Goal: Task Accomplishment & Management: Use online tool/utility

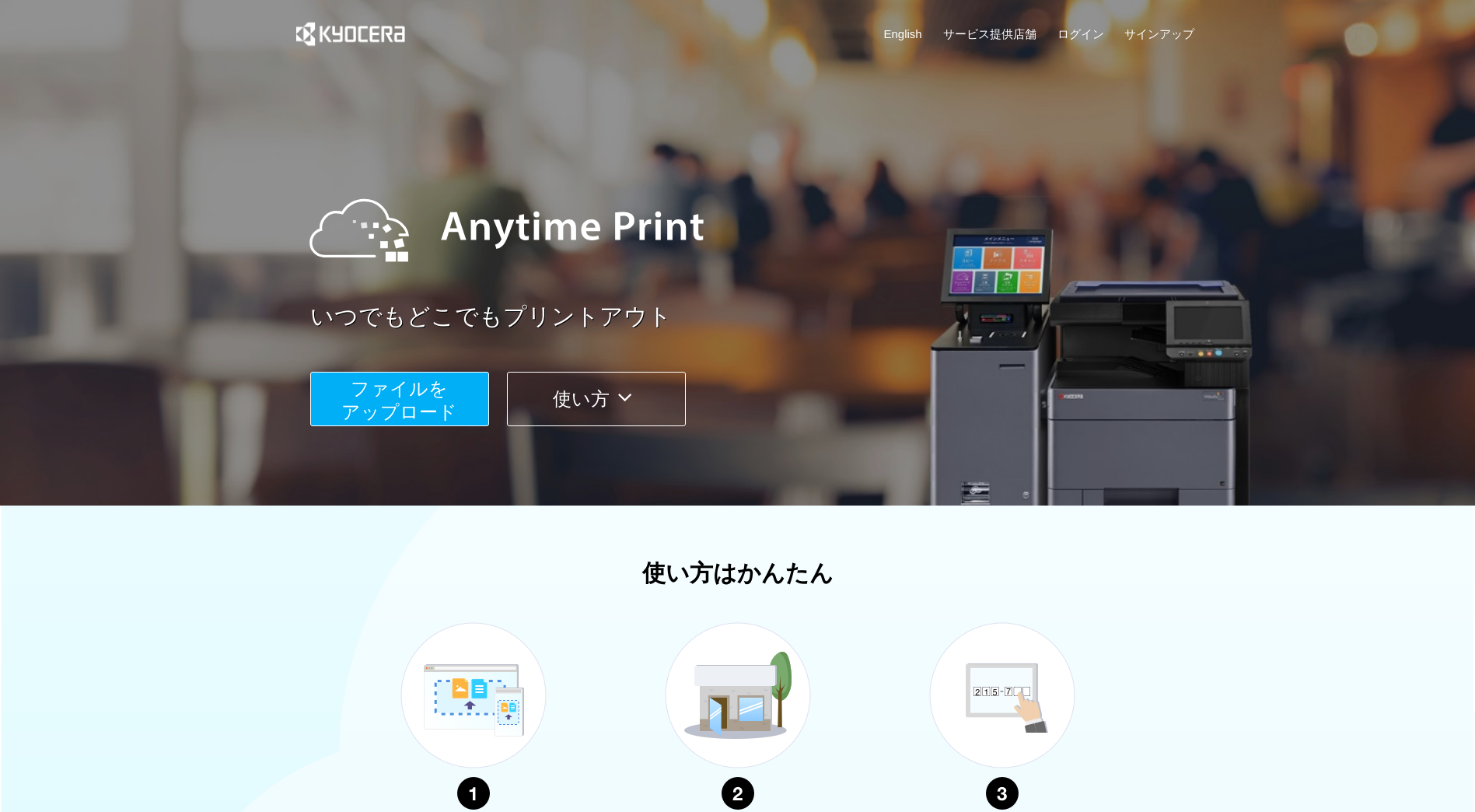
click at [437, 403] on span "ファイルを ​​アップロード" at bounding box center [400, 400] width 116 height 45
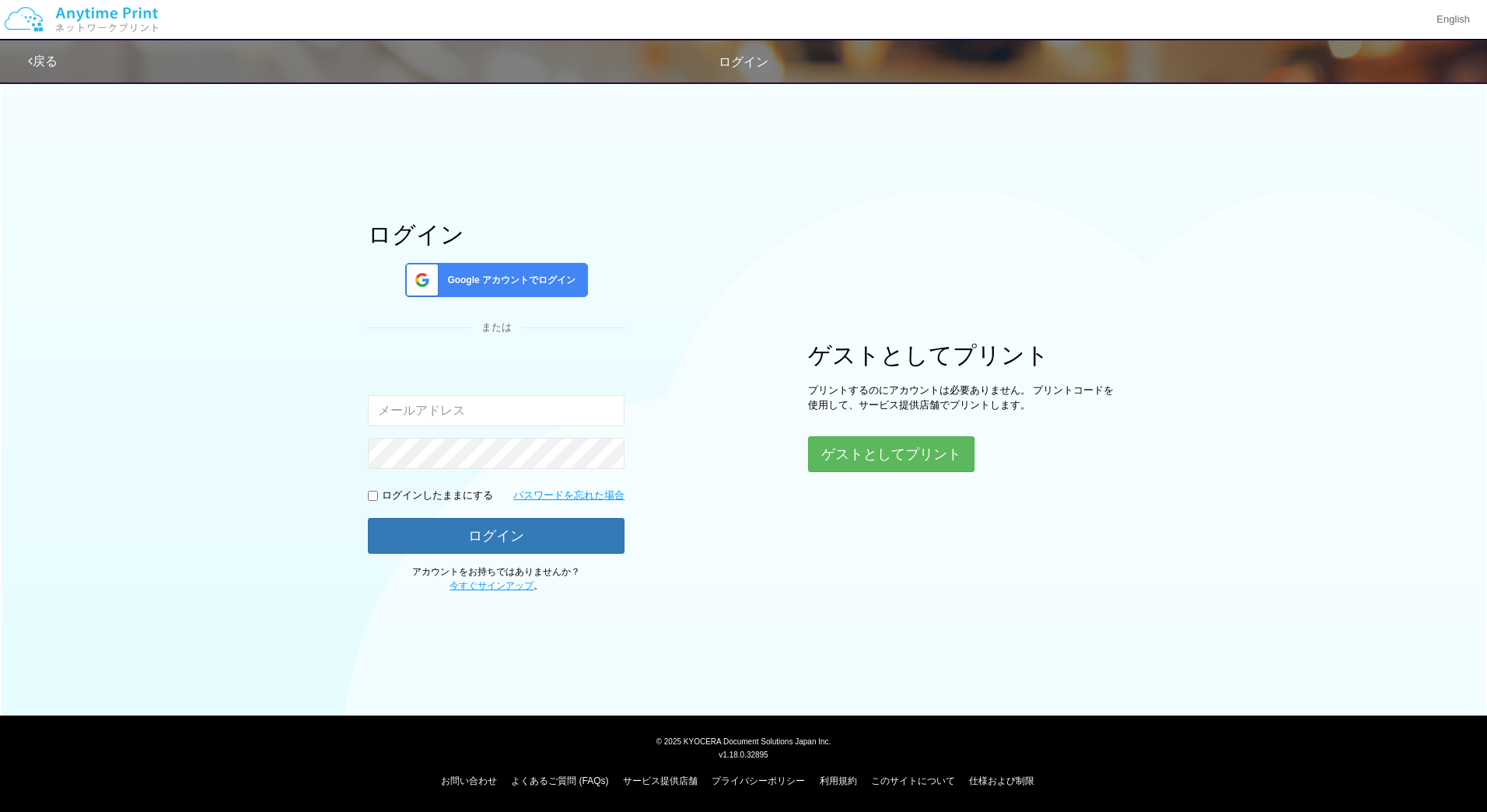
click at [535, 279] on span "Google アカウントでログイン" at bounding box center [508, 280] width 134 height 13
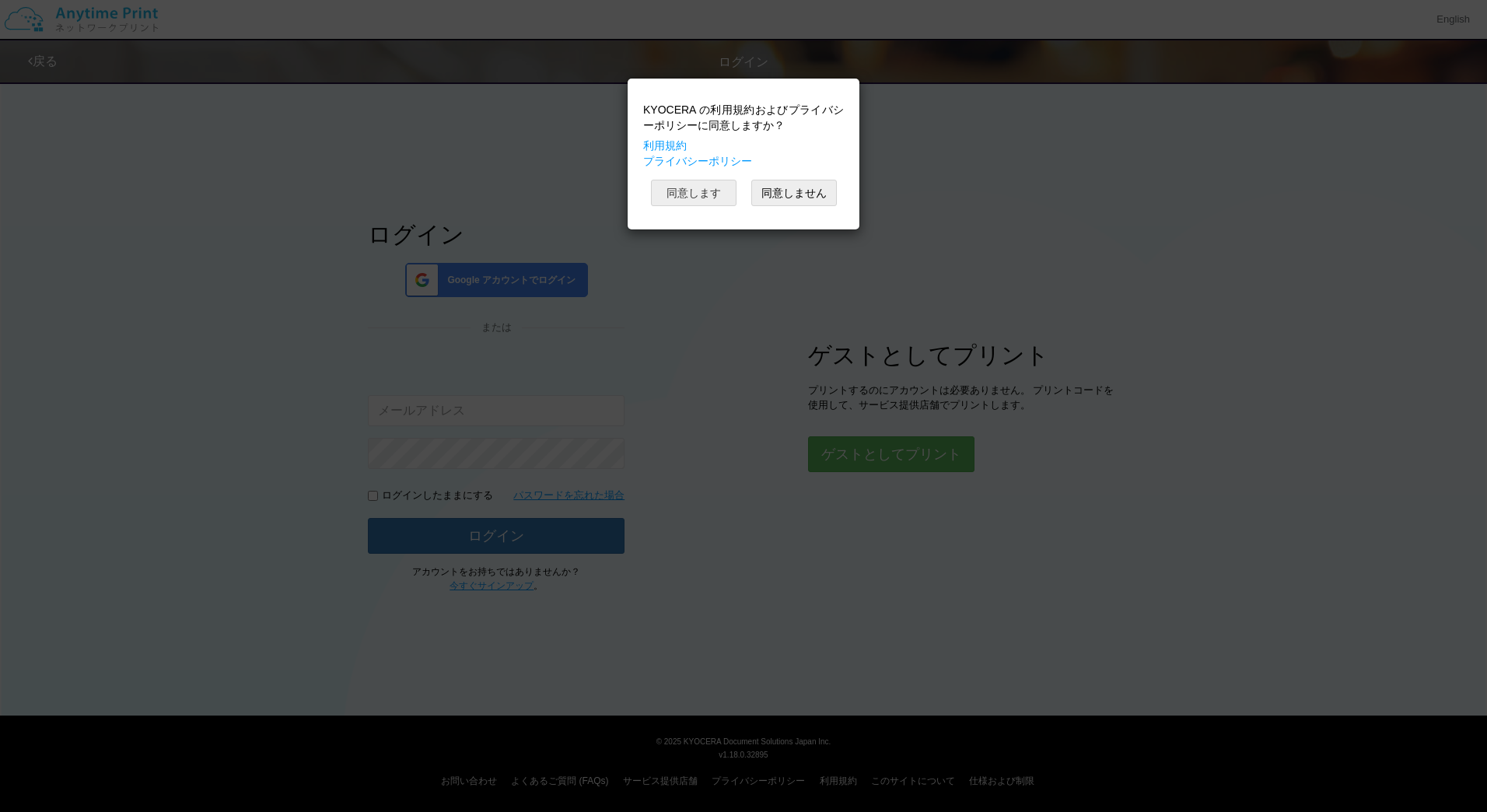
click at [686, 182] on button "同意します" at bounding box center [694, 193] width 86 height 27
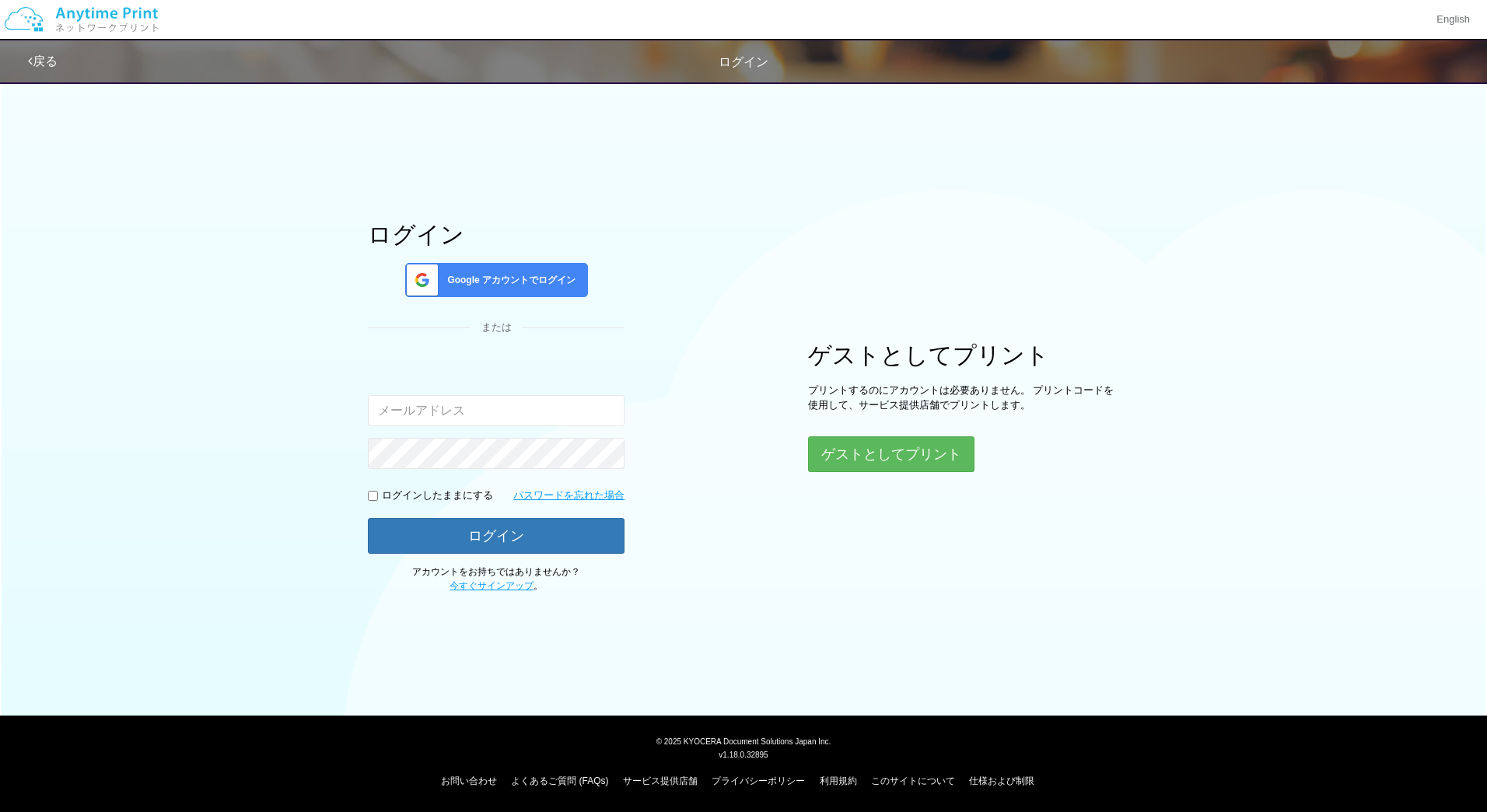
click at [421, 348] on div "ログイン Google アカウントでログイン または 入力されたメールアドレスまたはパスワードが正しくありません。 ログインしたままにする パスワードを忘れた…" at bounding box center [496, 407] width 257 height 371
click at [506, 285] on span "Google アカウントでログイン" at bounding box center [508, 280] width 134 height 13
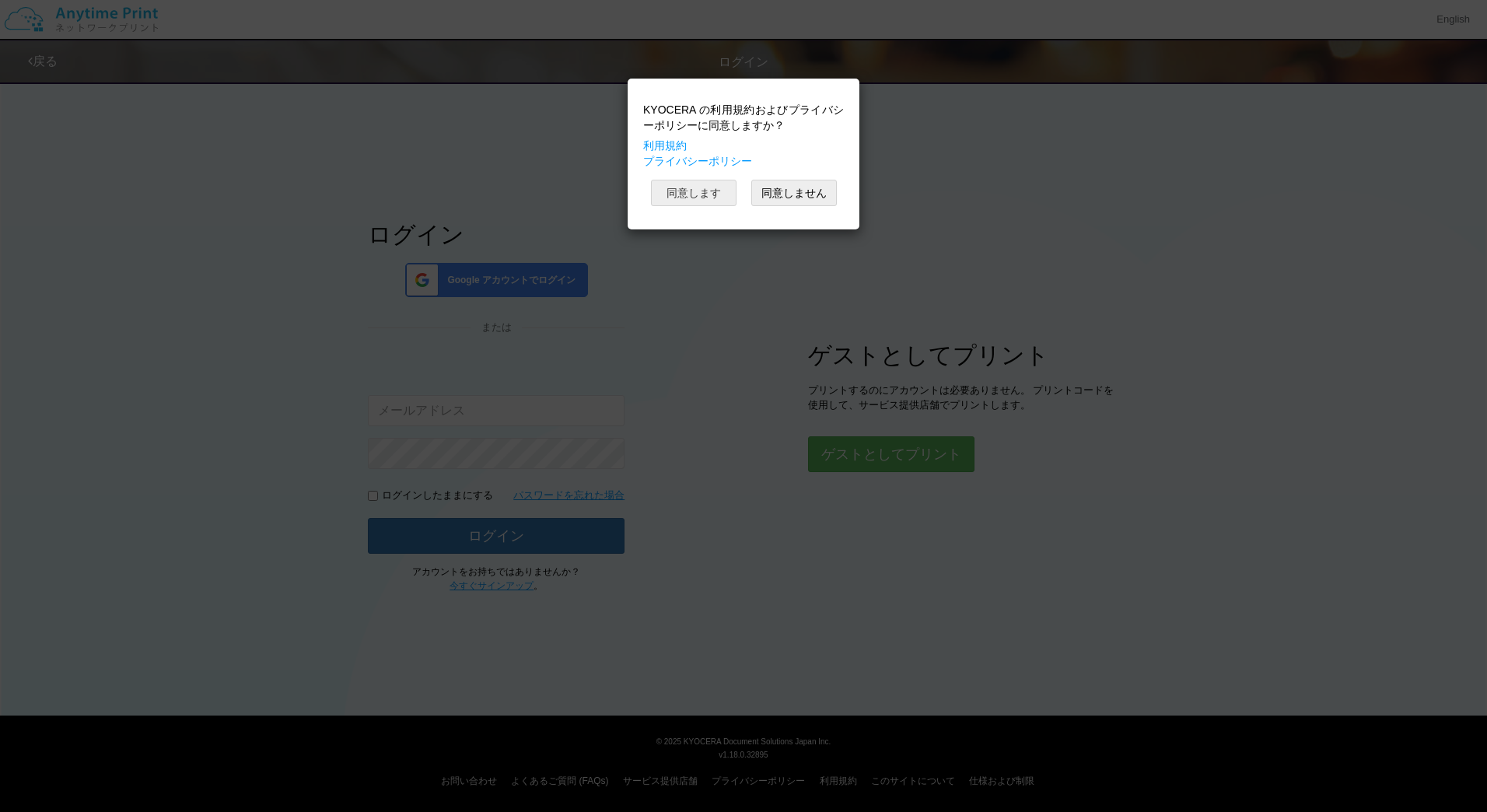
click at [689, 188] on button "同意します" at bounding box center [694, 193] width 86 height 27
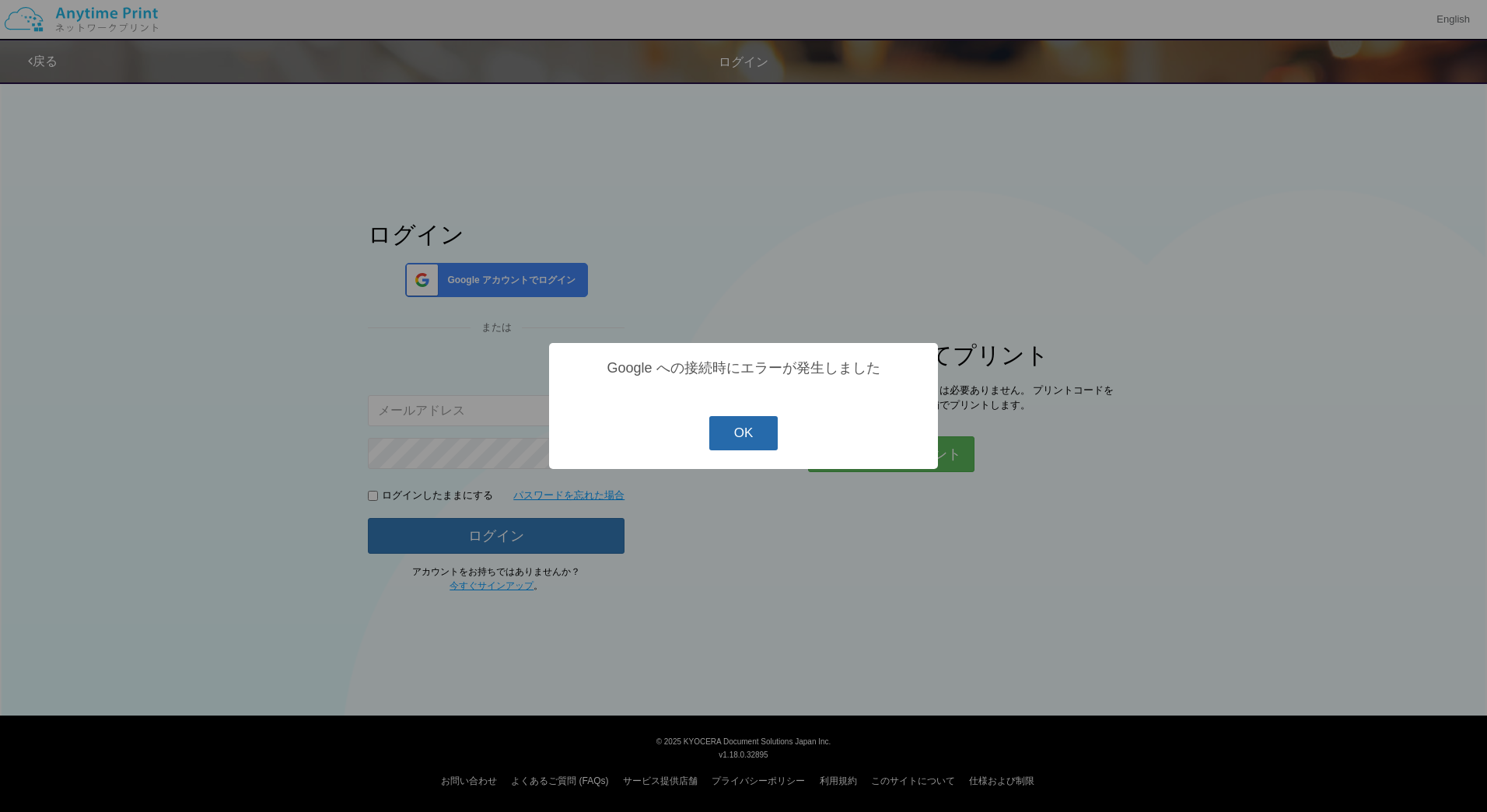
click at [761, 428] on button "OK" at bounding box center [744, 433] width 69 height 34
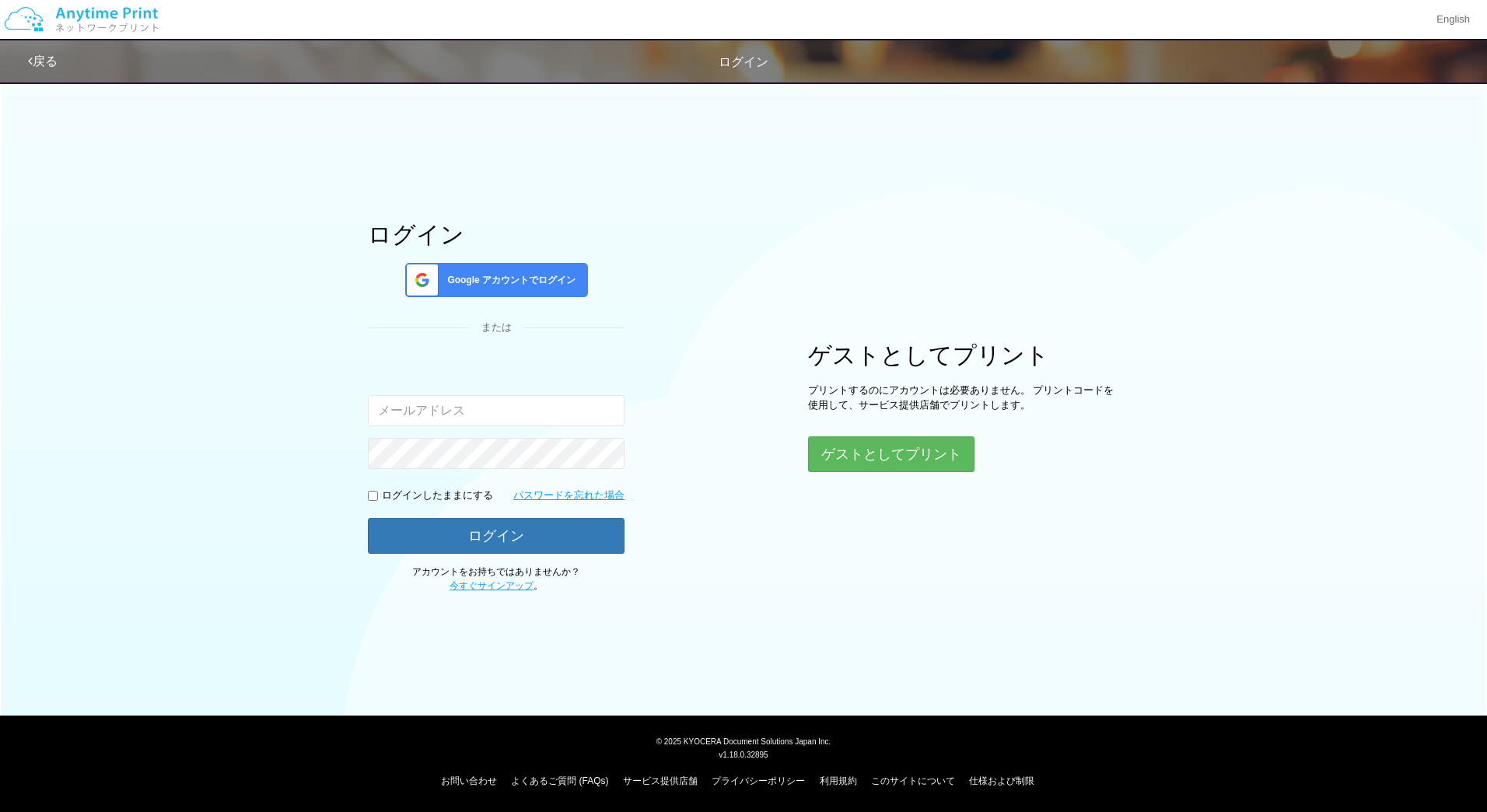
click at [584, 295] on div "Google アカウントでログイン" at bounding box center [497, 280] width 183 height 34
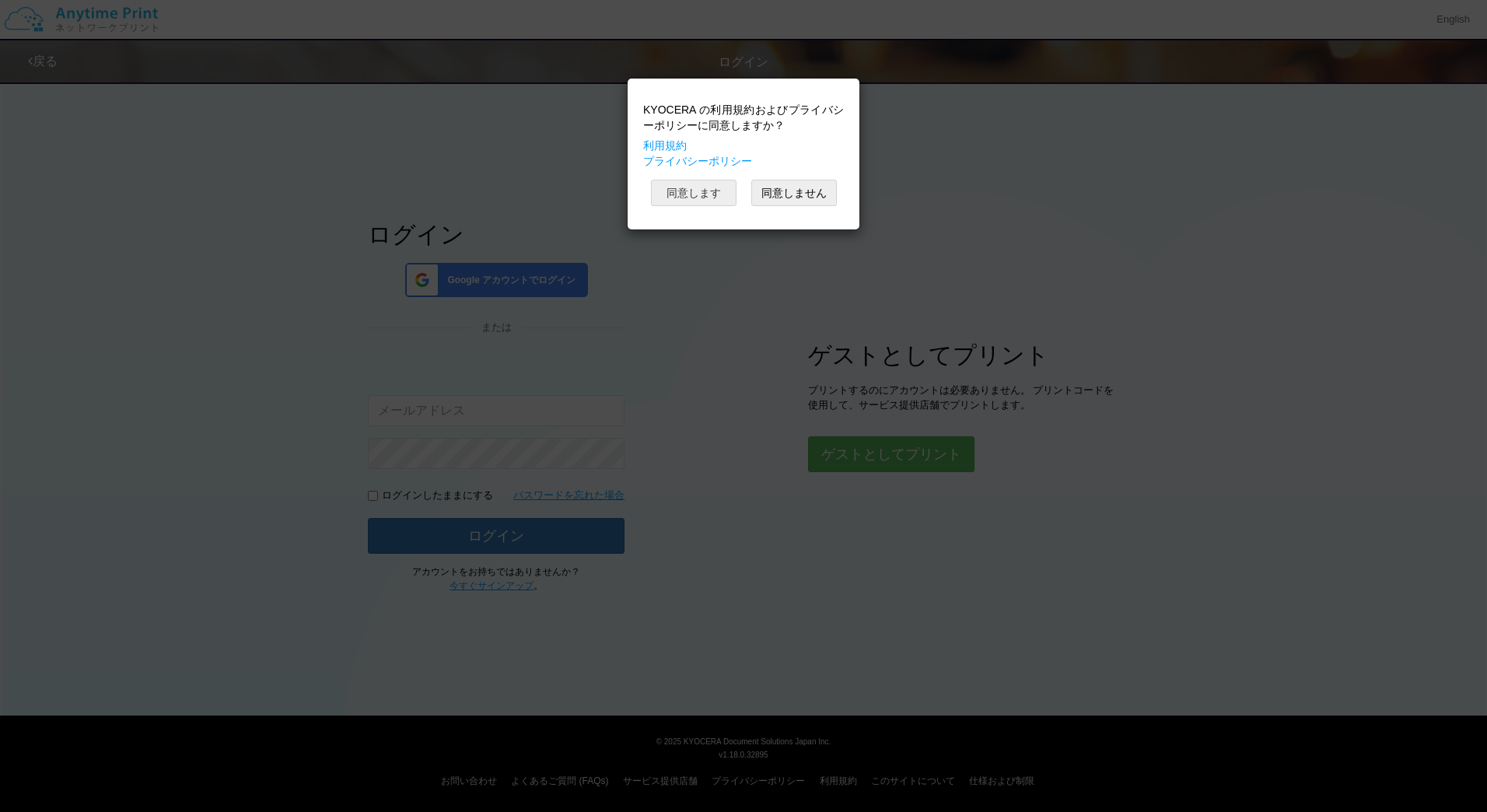
click at [688, 193] on button "同意します" at bounding box center [694, 193] width 86 height 27
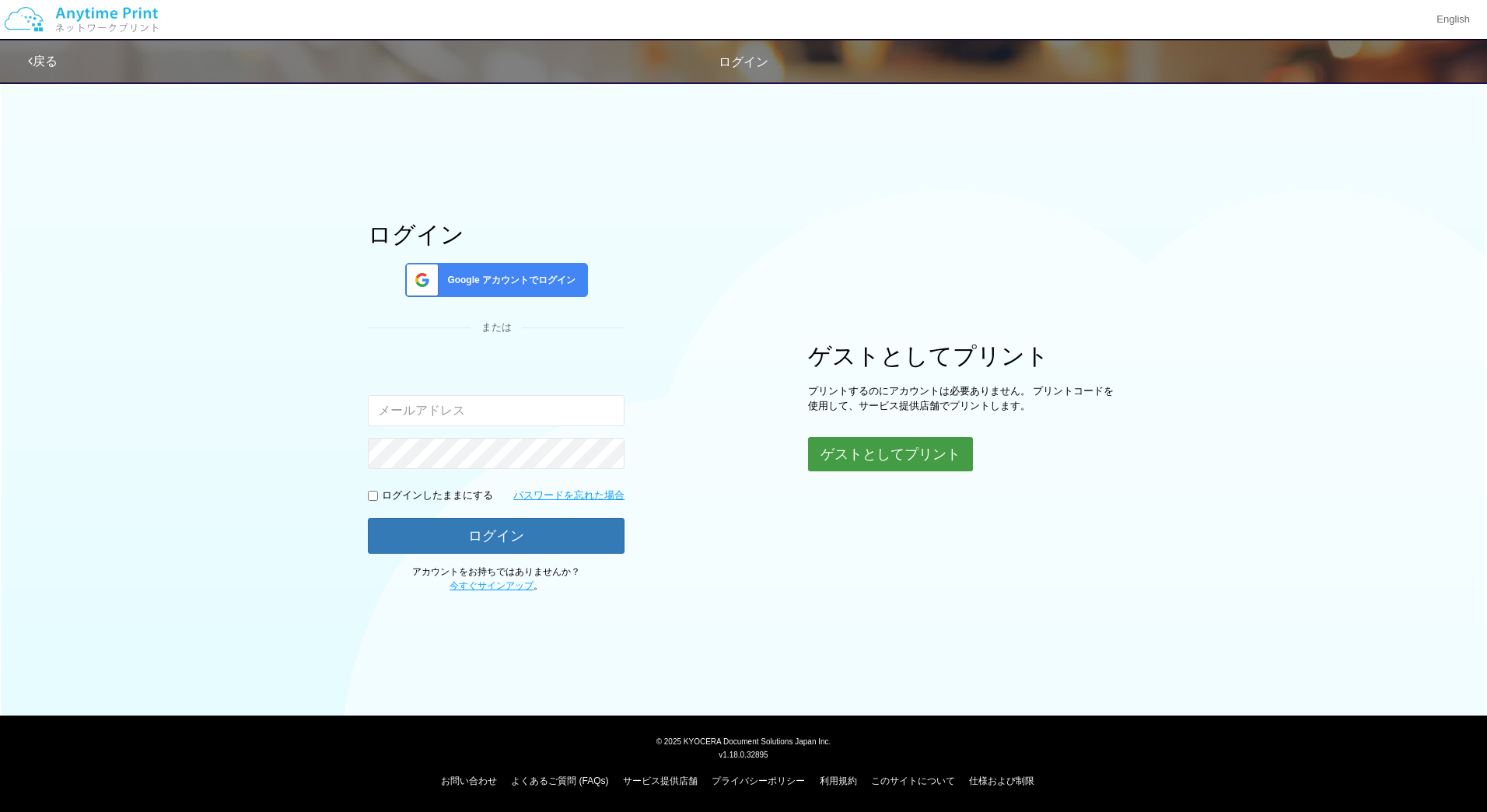
click at [847, 457] on button "ゲストとしてプリント" at bounding box center [890, 454] width 165 height 34
click at [872, 449] on button "ゲストとしてプリント" at bounding box center [890, 454] width 165 height 34
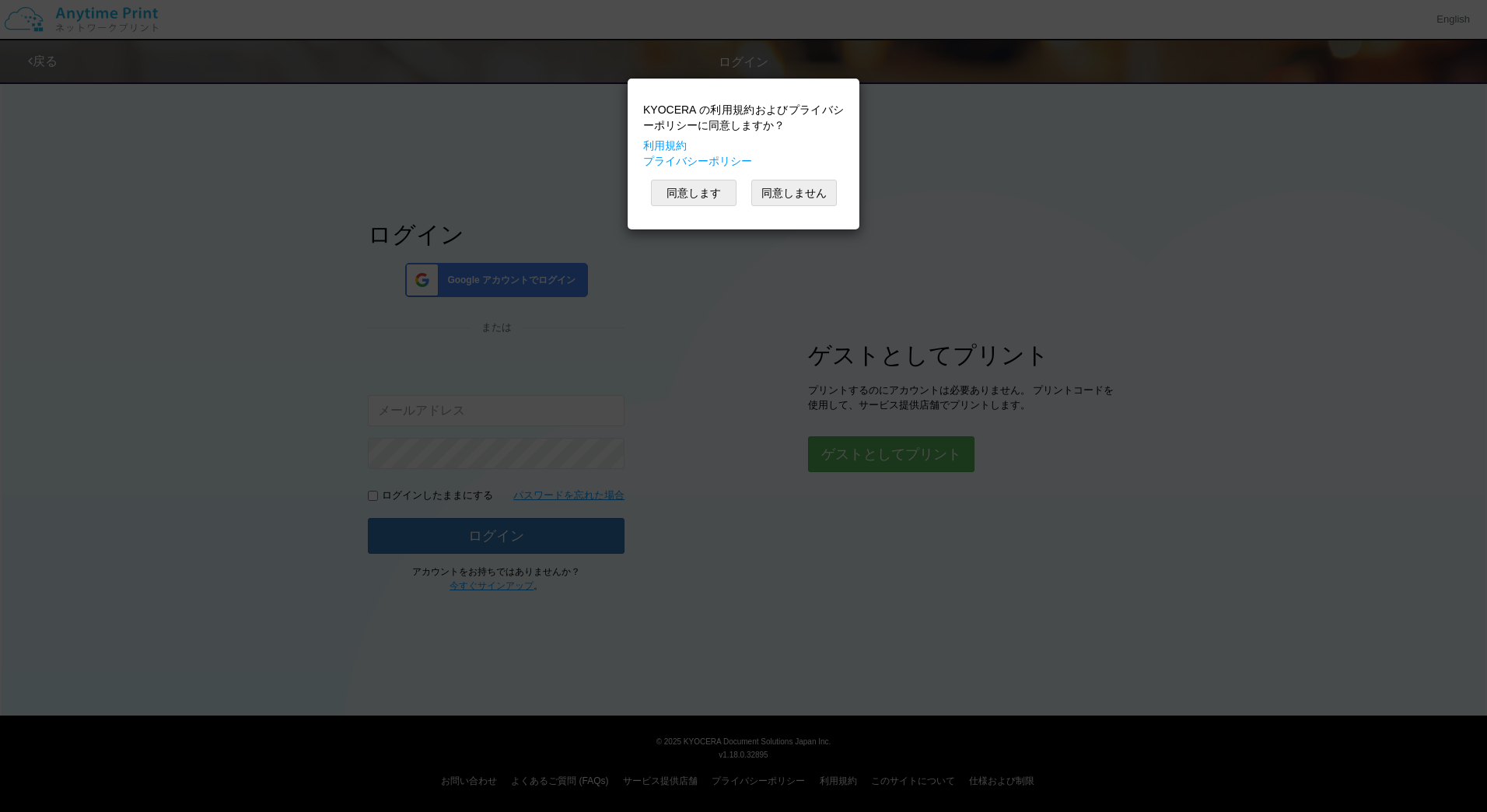
click at [879, 206] on div "KYOCERA の利用規約およびプライバシーポリシーに同意しますか？ 利用規約 プライバシーポリシー 同意します 同意しません" at bounding box center [744, 406] width 1487 height 812
click at [941, 233] on div "KYOCERA の利用規約およびプライバシーポリシーに同意しますか？ 利用規約 プライバシーポリシー 同意します 同意しません" at bounding box center [744, 406] width 1487 height 812
click at [798, 372] on div "KYOCERA の利用規約およびプライバシーポリシーに同意しますか？ 利用規約 プライバシーポリシー 同意します 同意しません" at bounding box center [744, 406] width 1487 height 812
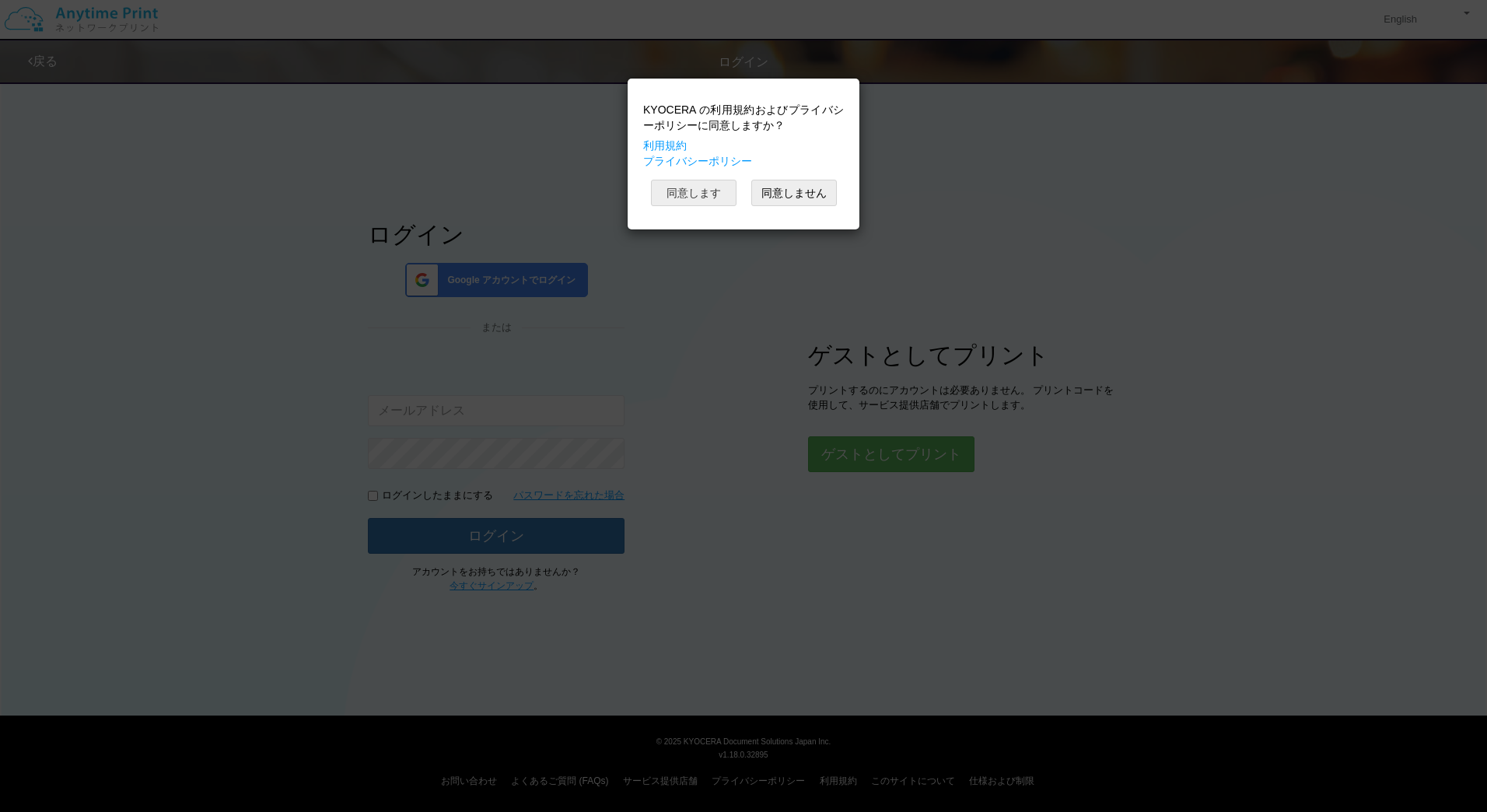
click at [705, 199] on button "同意します" at bounding box center [694, 193] width 86 height 27
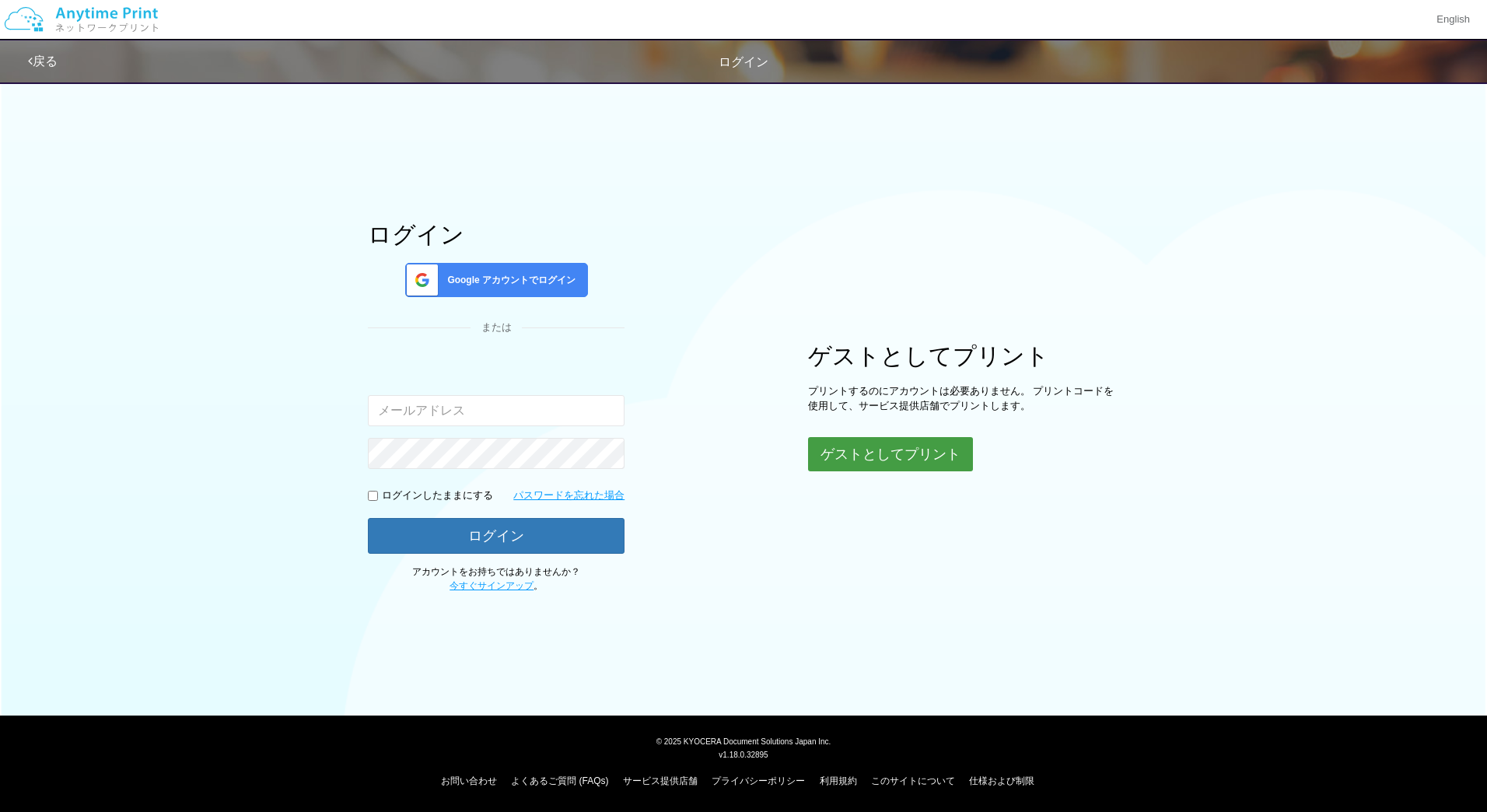
click at [872, 455] on button "ゲストとしてプリント" at bounding box center [890, 454] width 165 height 34
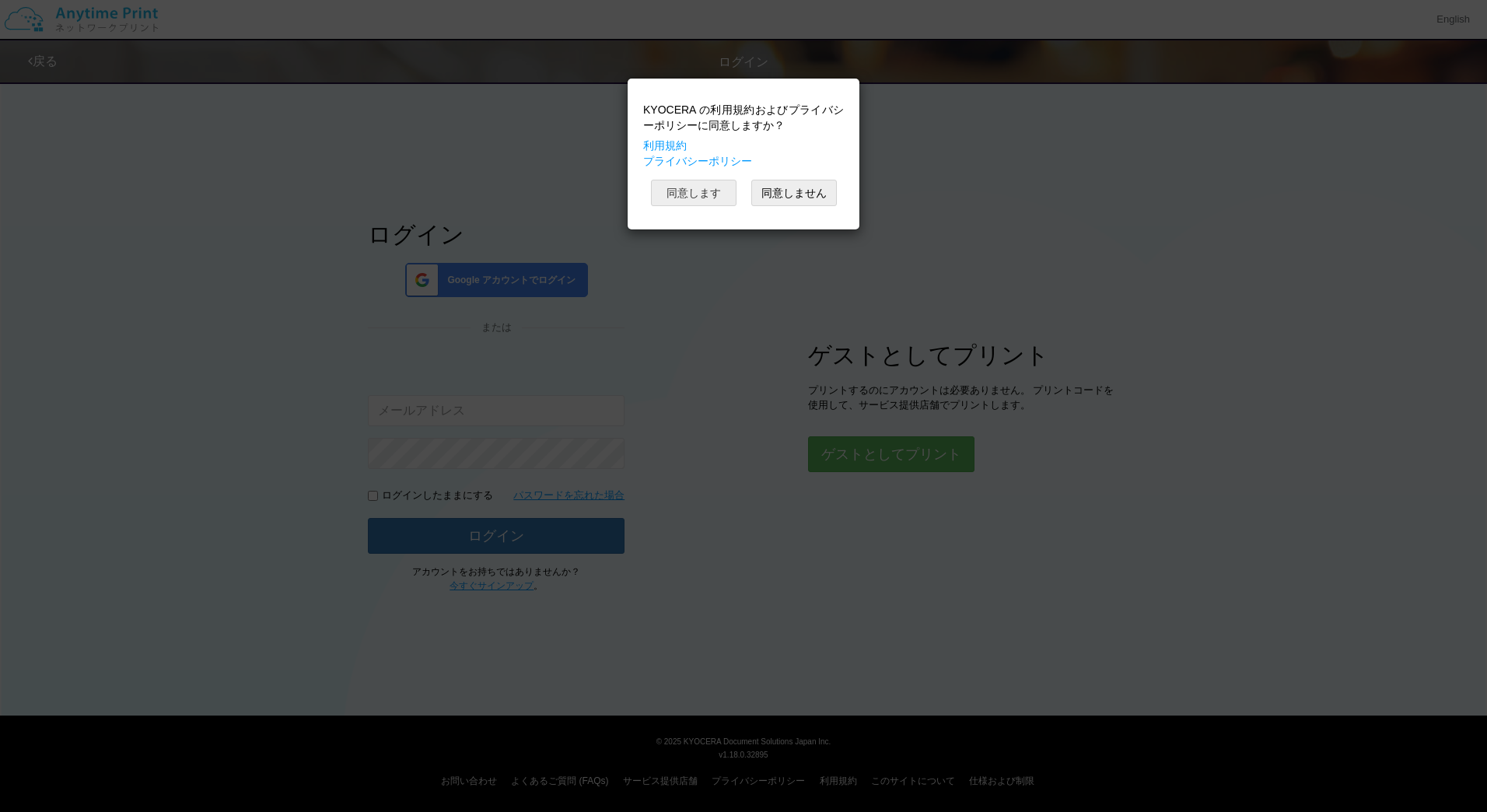
click at [708, 200] on button "同意します" at bounding box center [694, 193] width 86 height 27
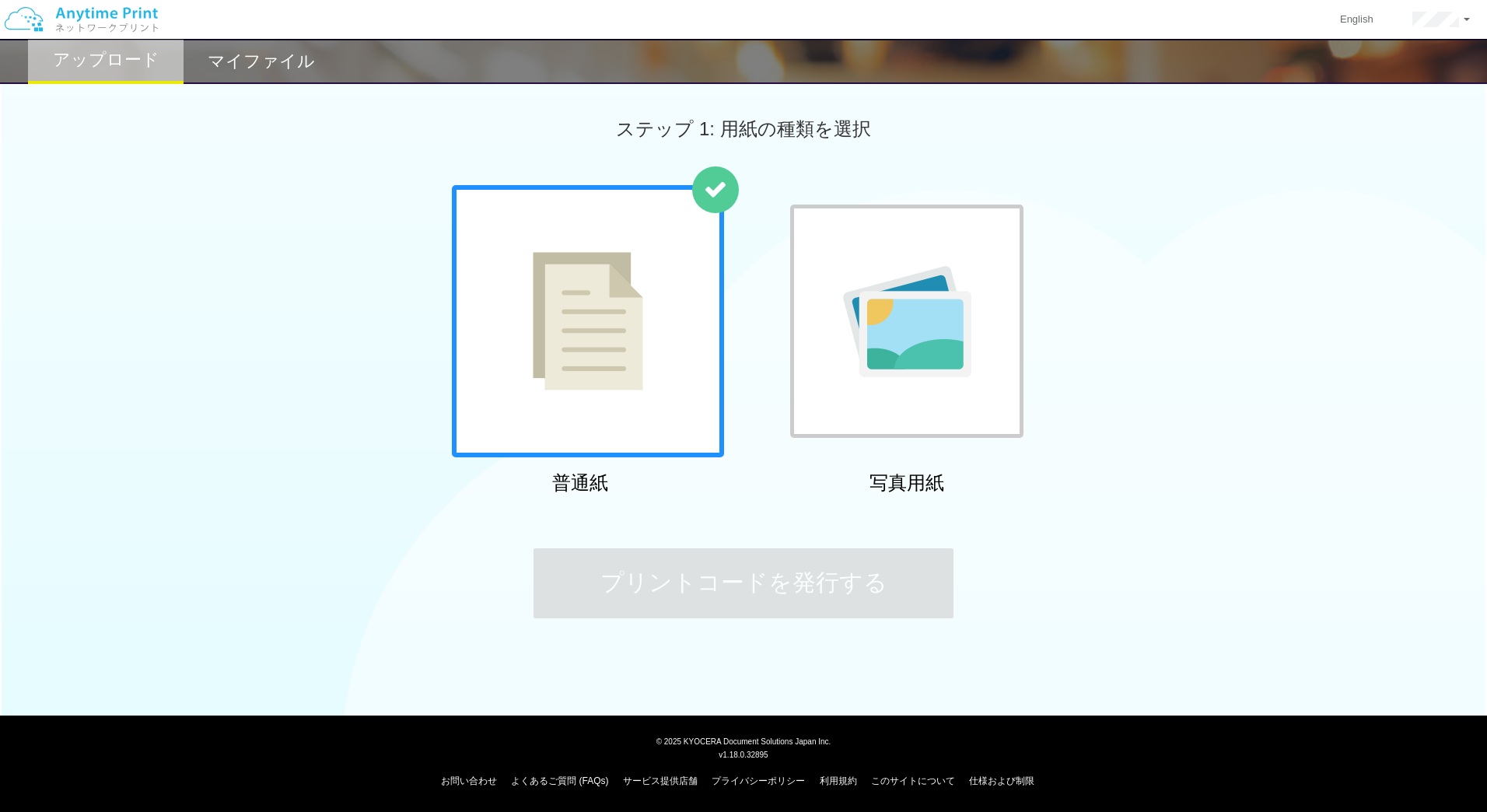
click at [606, 376] on img at bounding box center [587, 321] width 110 height 139
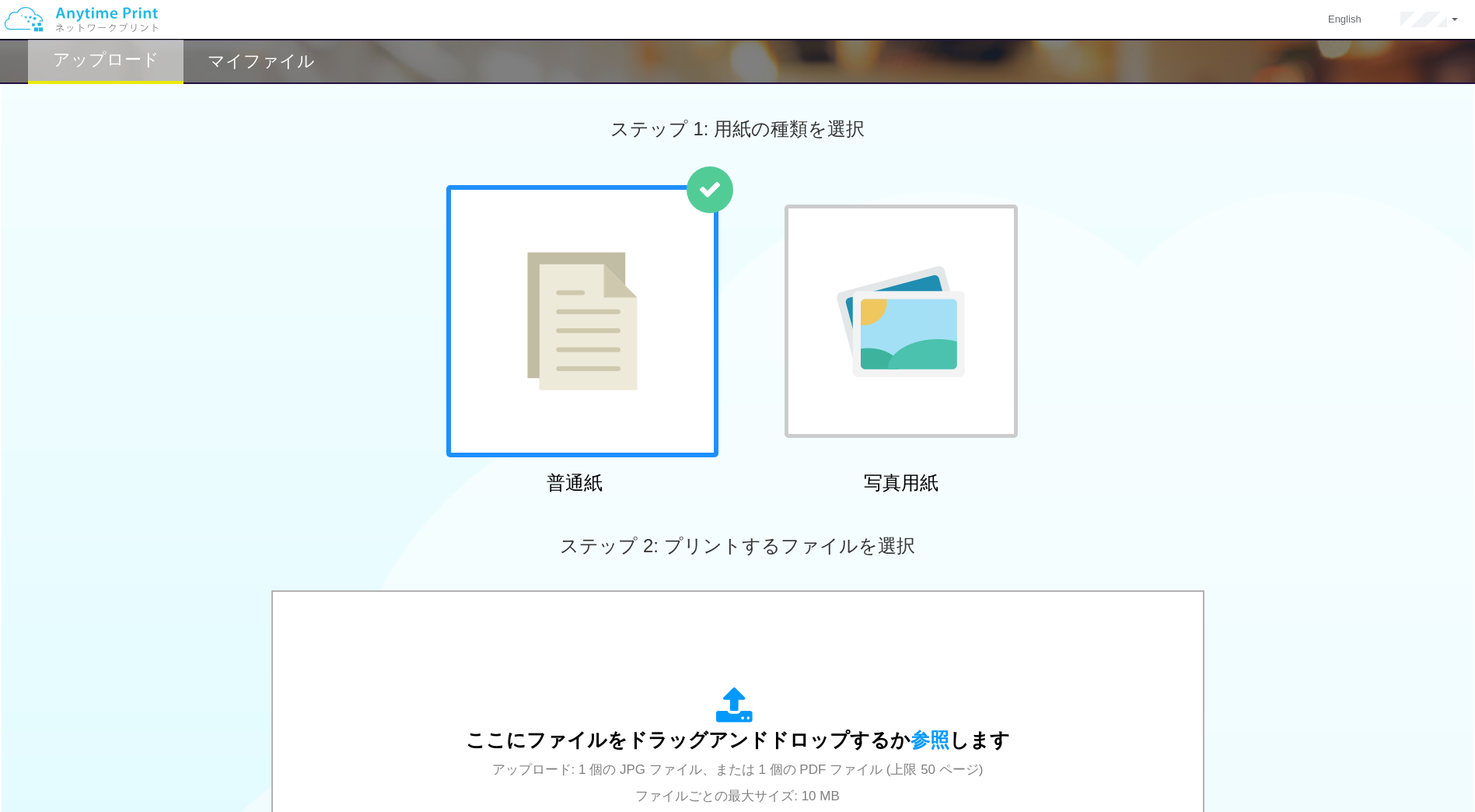
scroll to position [219, 0]
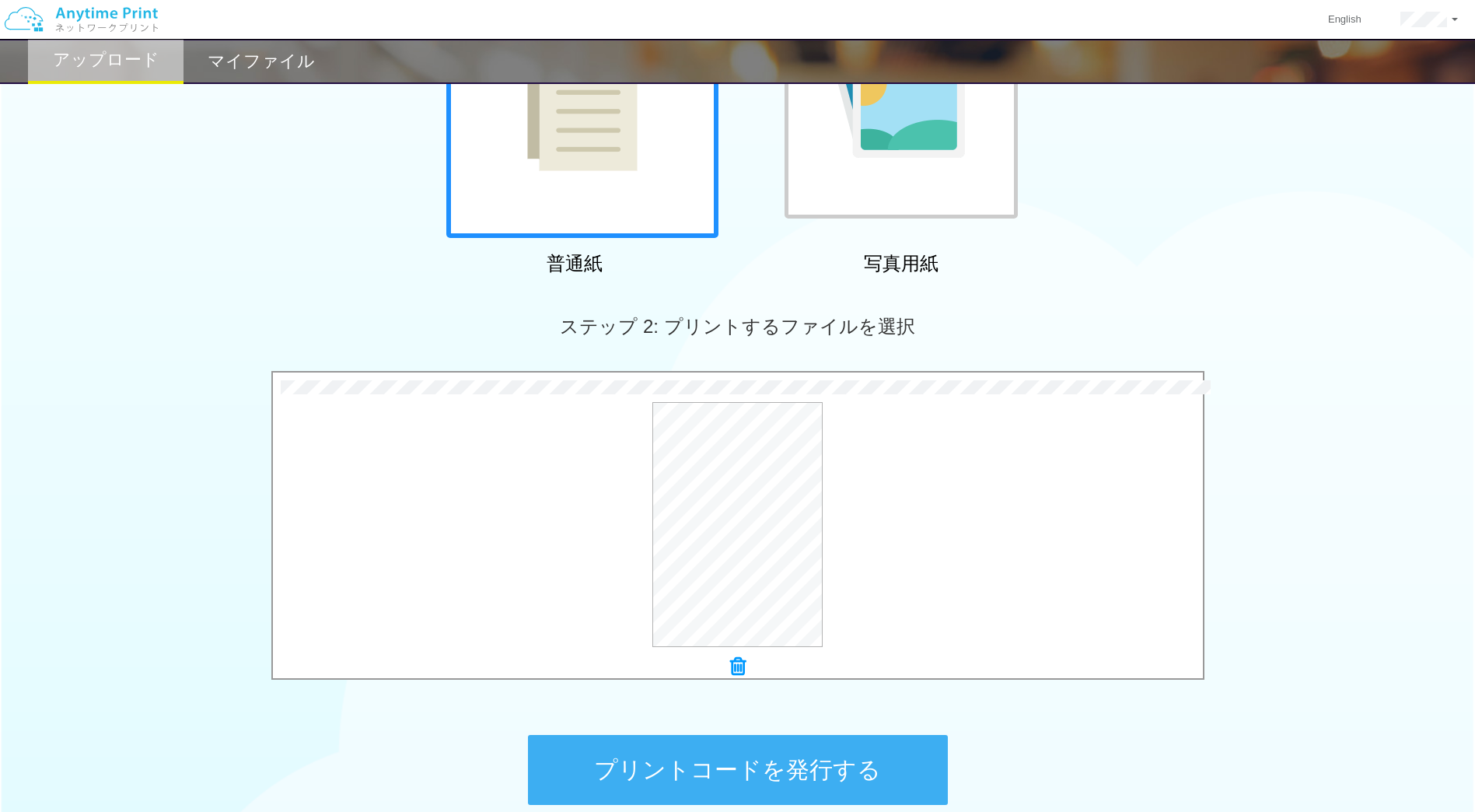
click at [728, 771] on button "プリントコードを発行する" at bounding box center [737, 770] width 420 height 70
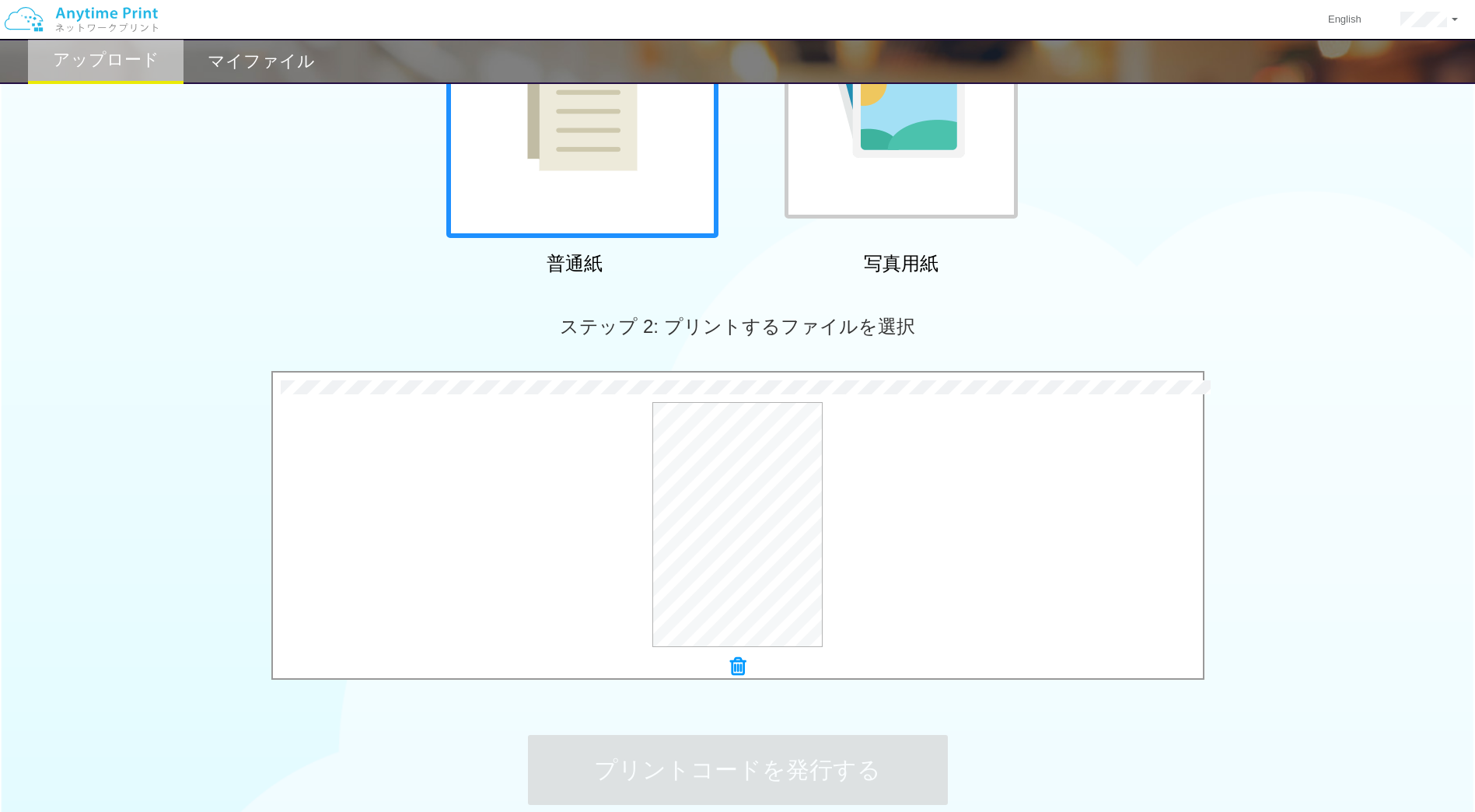
scroll to position [0, 0]
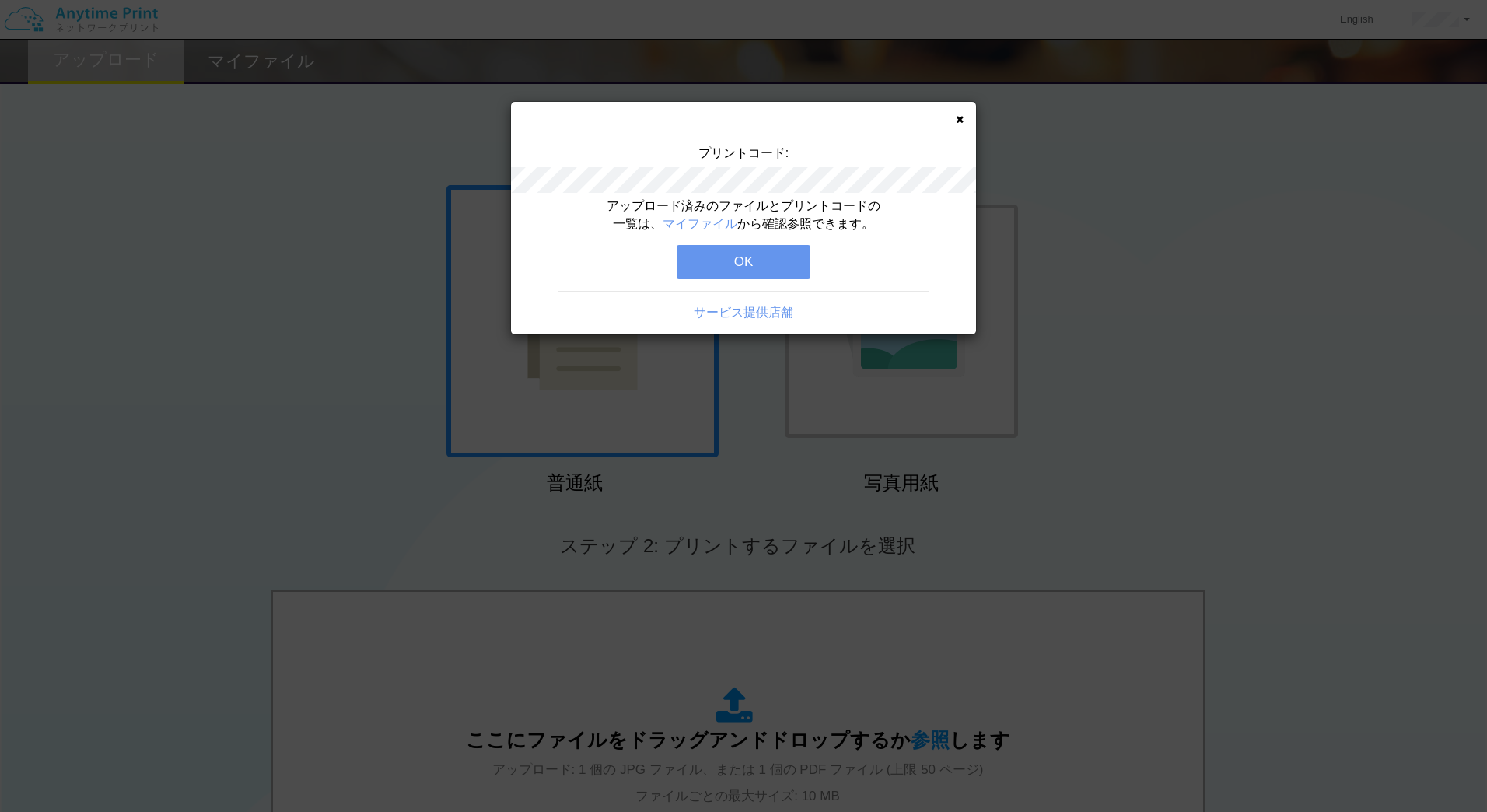
click at [747, 263] on button "OK" at bounding box center [744, 262] width 134 height 34
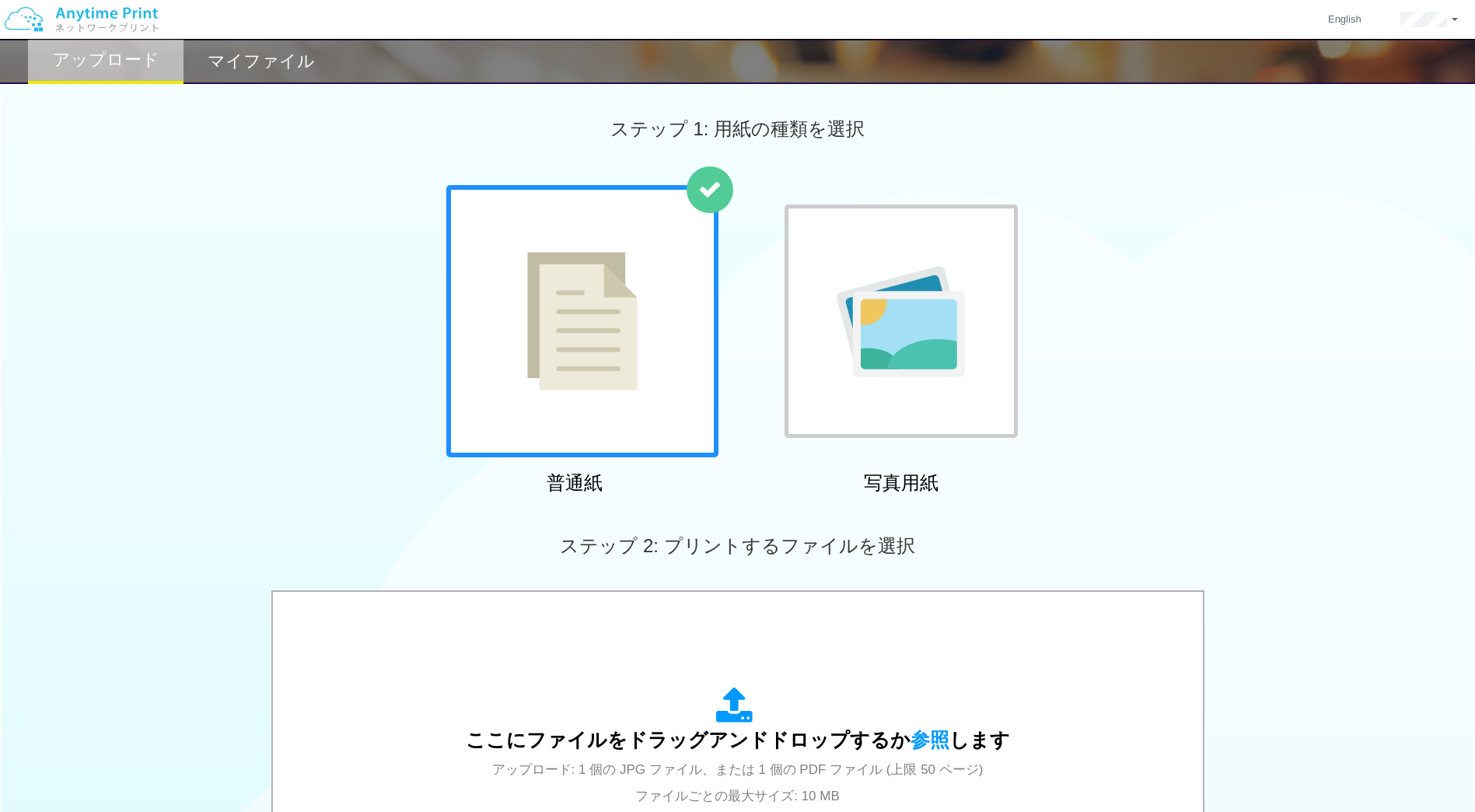
scroll to position [371, 0]
